Goal: Task Accomplishment & Management: Manage account settings

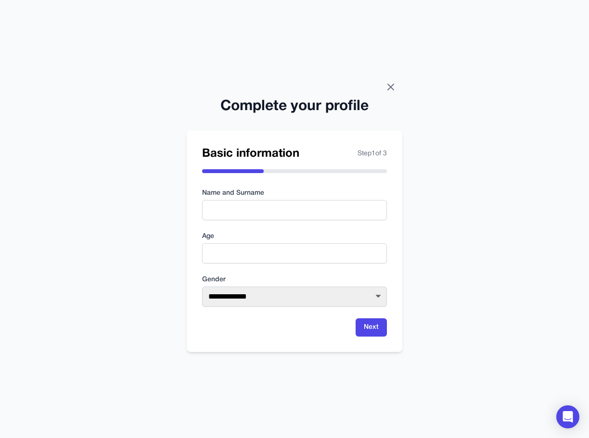
click at [390, 90] on icon at bounding box center [391, 87] width 12 height 12
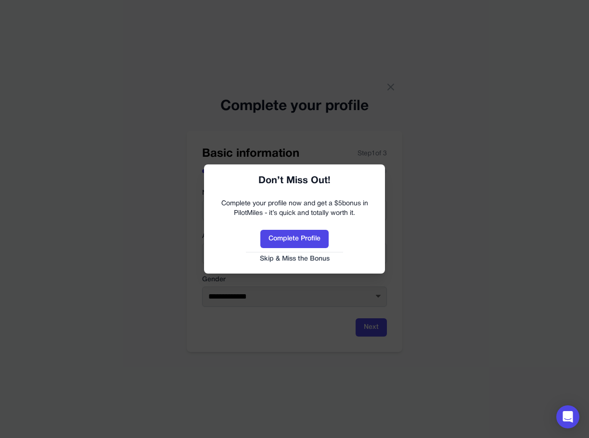
click at [298, 260] on button "Skip & Miss the Bonus" at bounding box center [294, 259] width 162 height 10
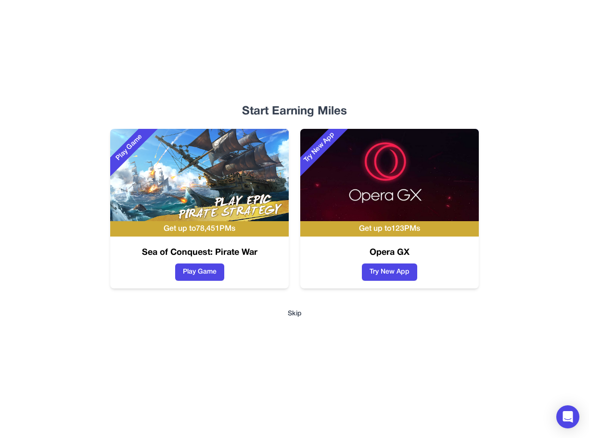
click at [296, 312] on button "Skip" at bounding box center [295, 314] width 14 height 10
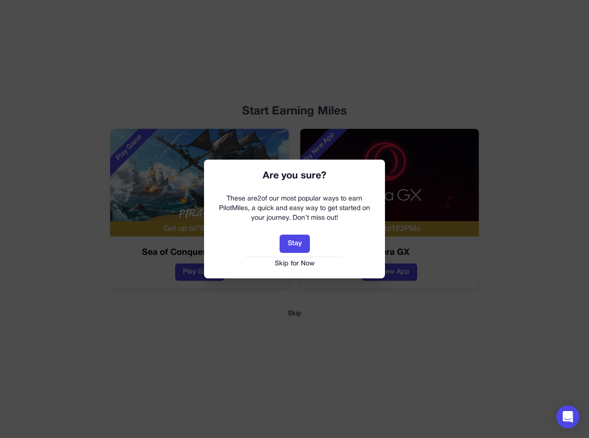
click at [303, 261] on button "Skip for Now" at bounding box center [294, 264] width 162 height 10
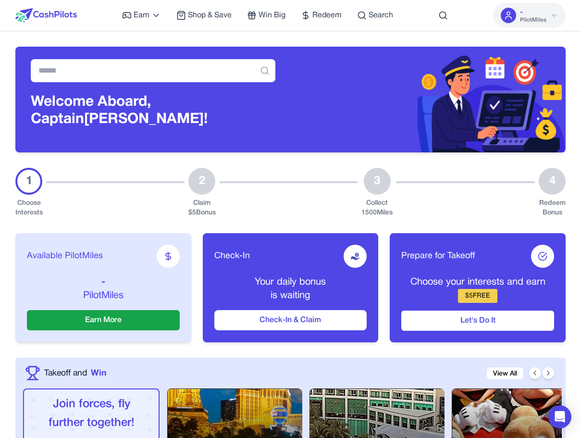
click at [19, 69] on div "Welcome Aboard, Captain vladimir!" at bounding box center [153, 100] width 276 height 106
